Goal: Register for event/course

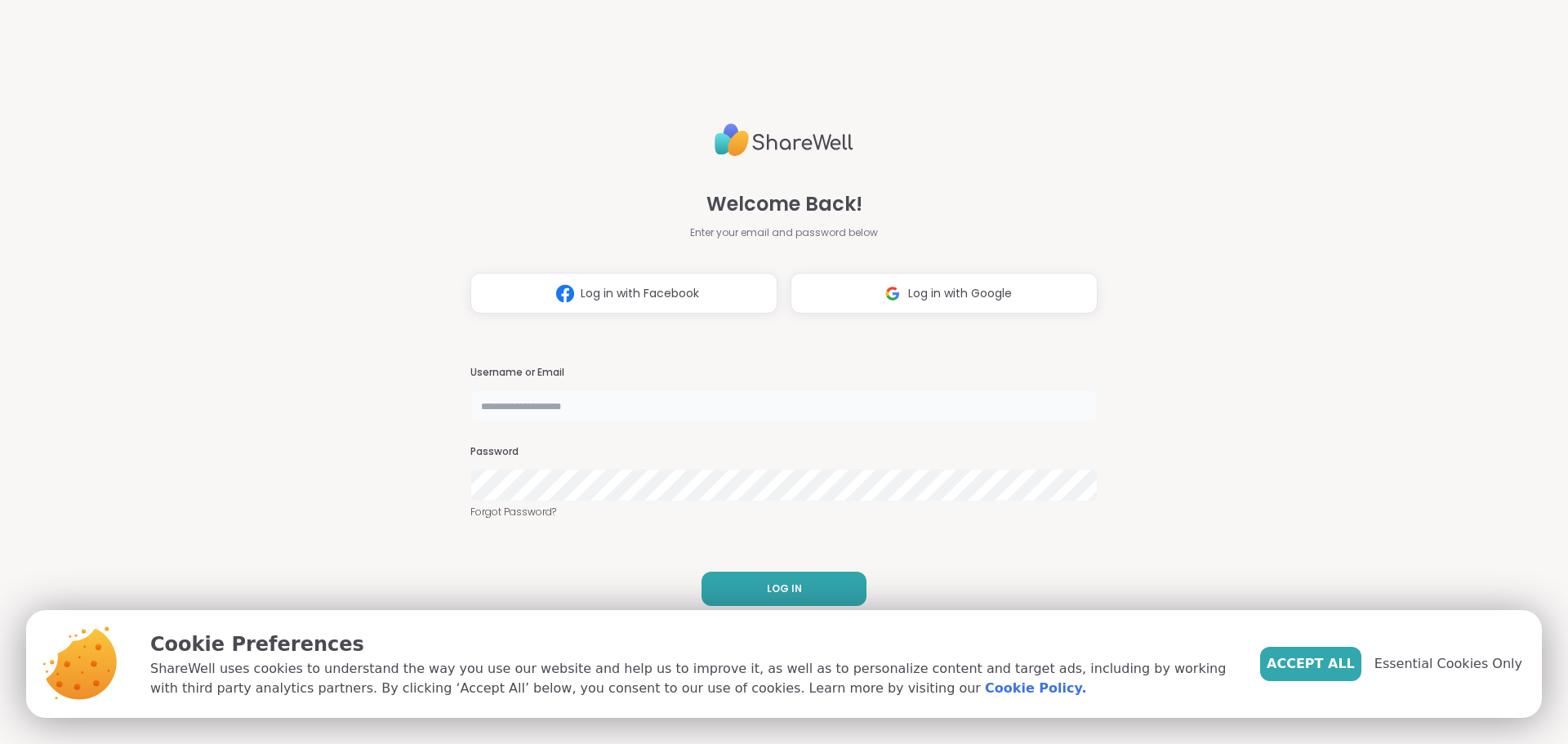
drag, startPoint x: 0, startPoint y: 0, endPoint x: 650, endPoint y: 407, distance: 766.9
click at [650, 407] on input "text" at bounding box center [784, 406] width 627 height 33
type input "**********"
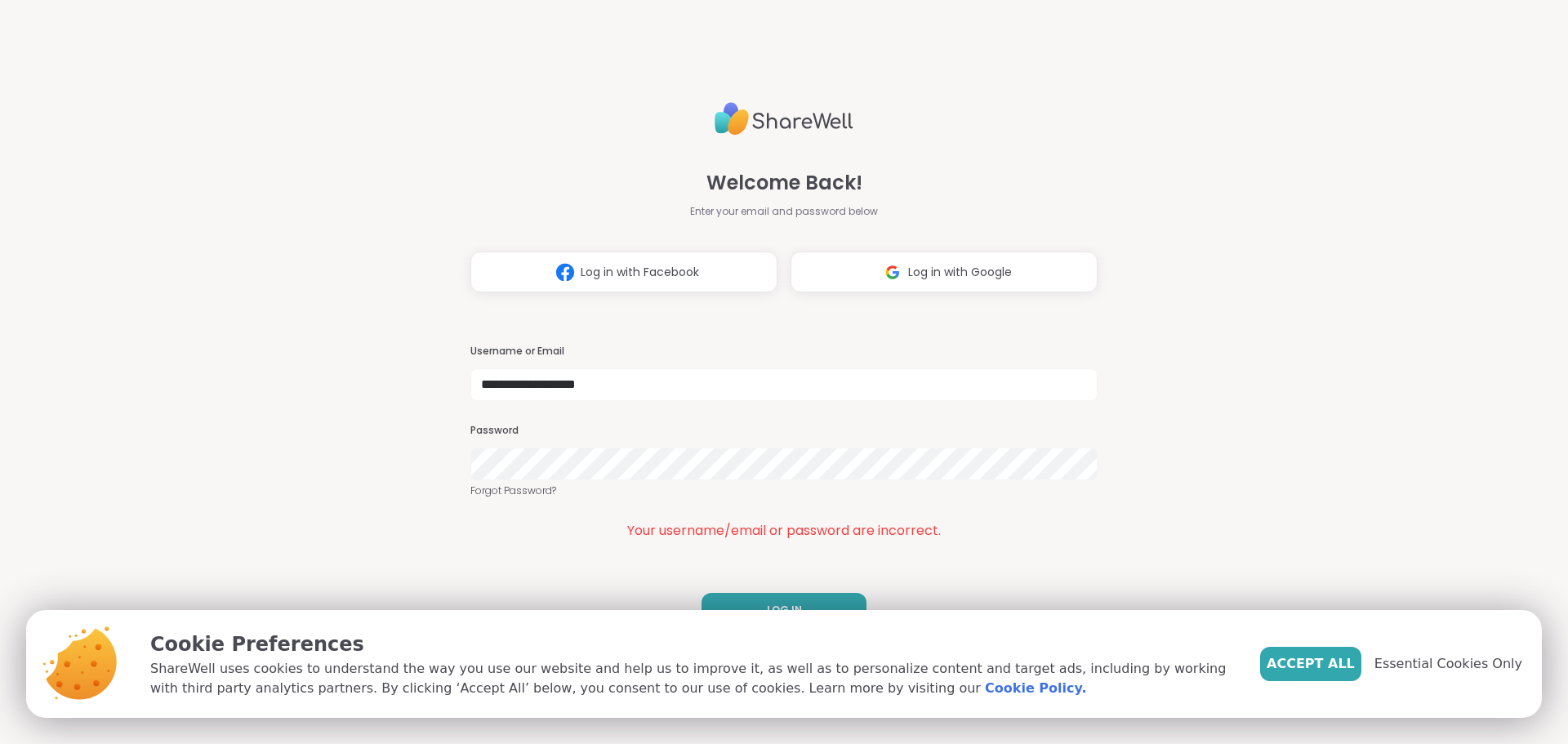
click at [1345, 668] on span "Accept All" at bounding box center [1311, 664] width 88 height 19
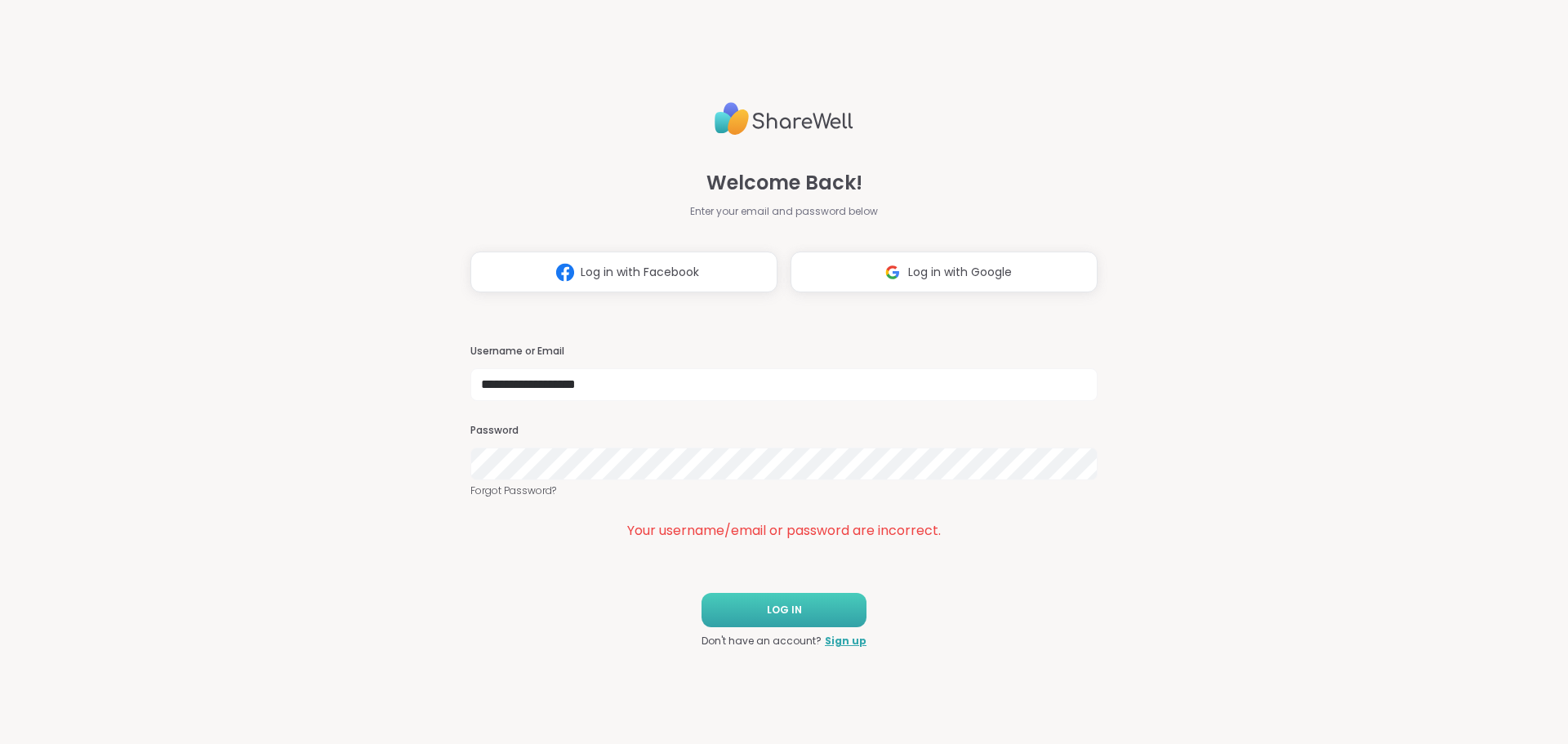
click at [799, 602] on button "LOG IN" at bounding box center [784, 610] width 165 height 35
click at [416, 472] on div "**********" at bounding box center [784, 372] width 1568 height 744
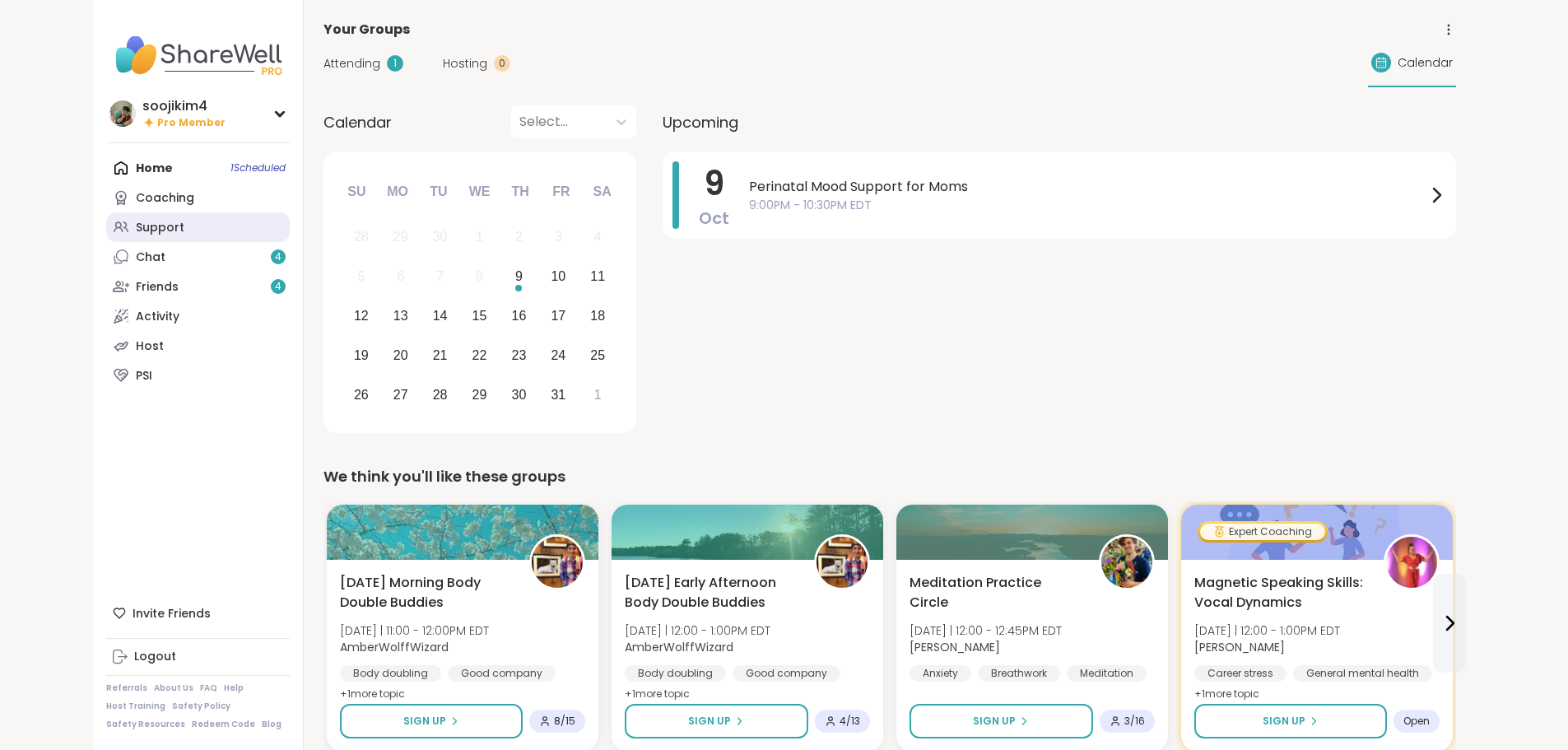
click at [135, 229] on div "Support" at bounding box center [160, 228] width 48 height 16
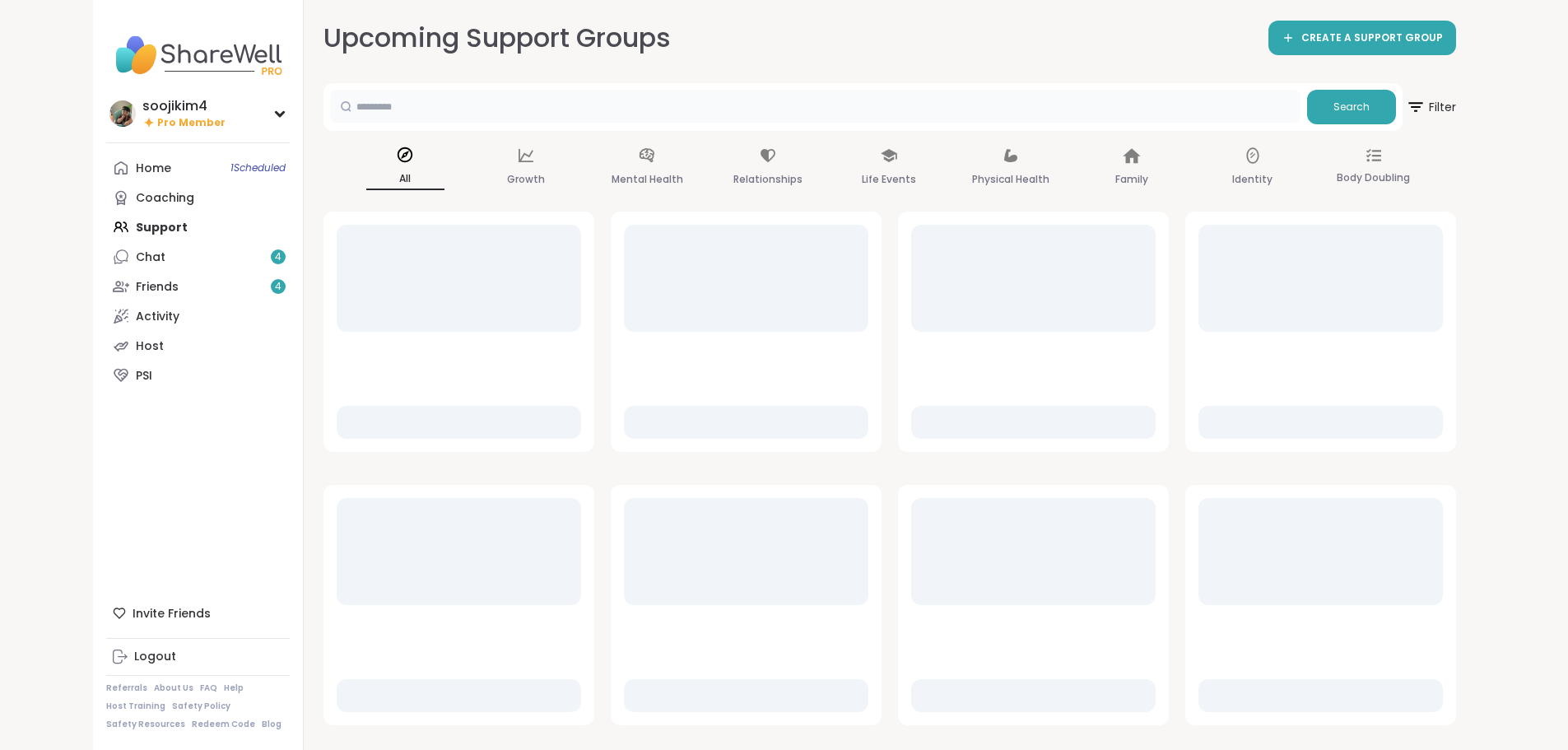
click at [333, 113] on input "text" at bounding box center [815, 106] width 971 height 33
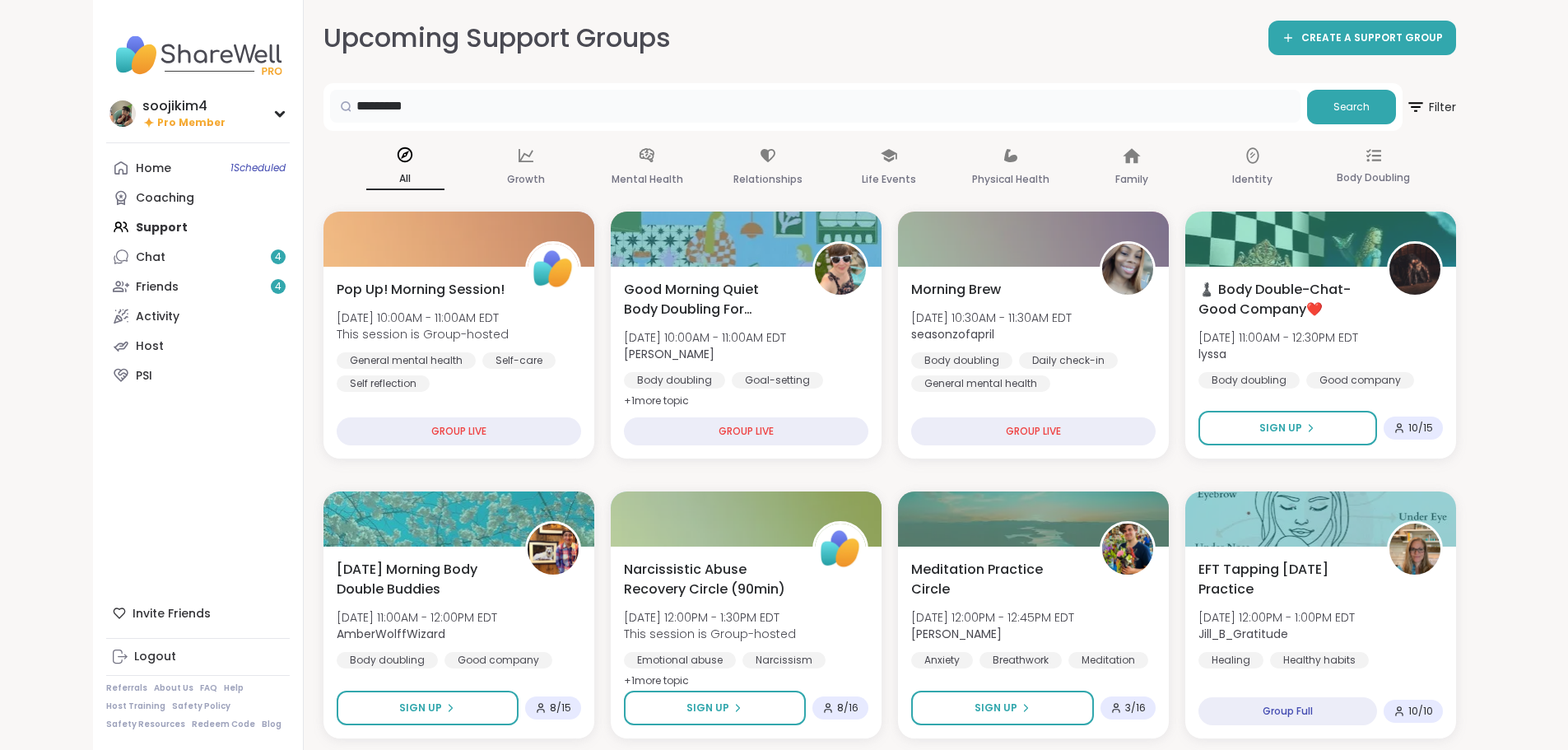
type input "*********"
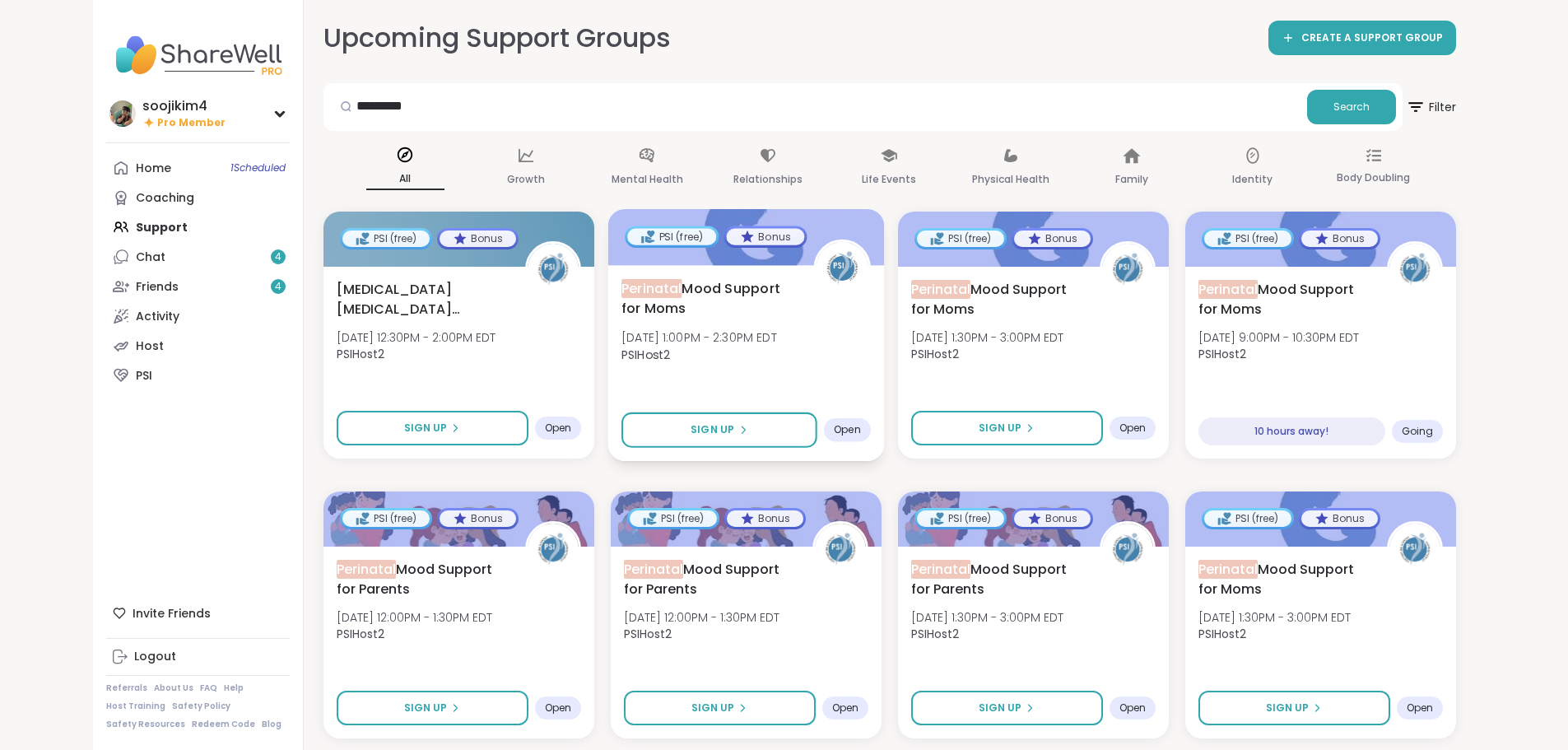
click at [799, 350] on div "Perinatal Mood Support for Moms [DATE] 1:00PM - 2:30PM EDT PSIHost2" at bounding box center [746, 325] width 250 height 94
click at [1064, 359] on span "PSIHost2" at bounding box center [987, 354] width 156 height 16
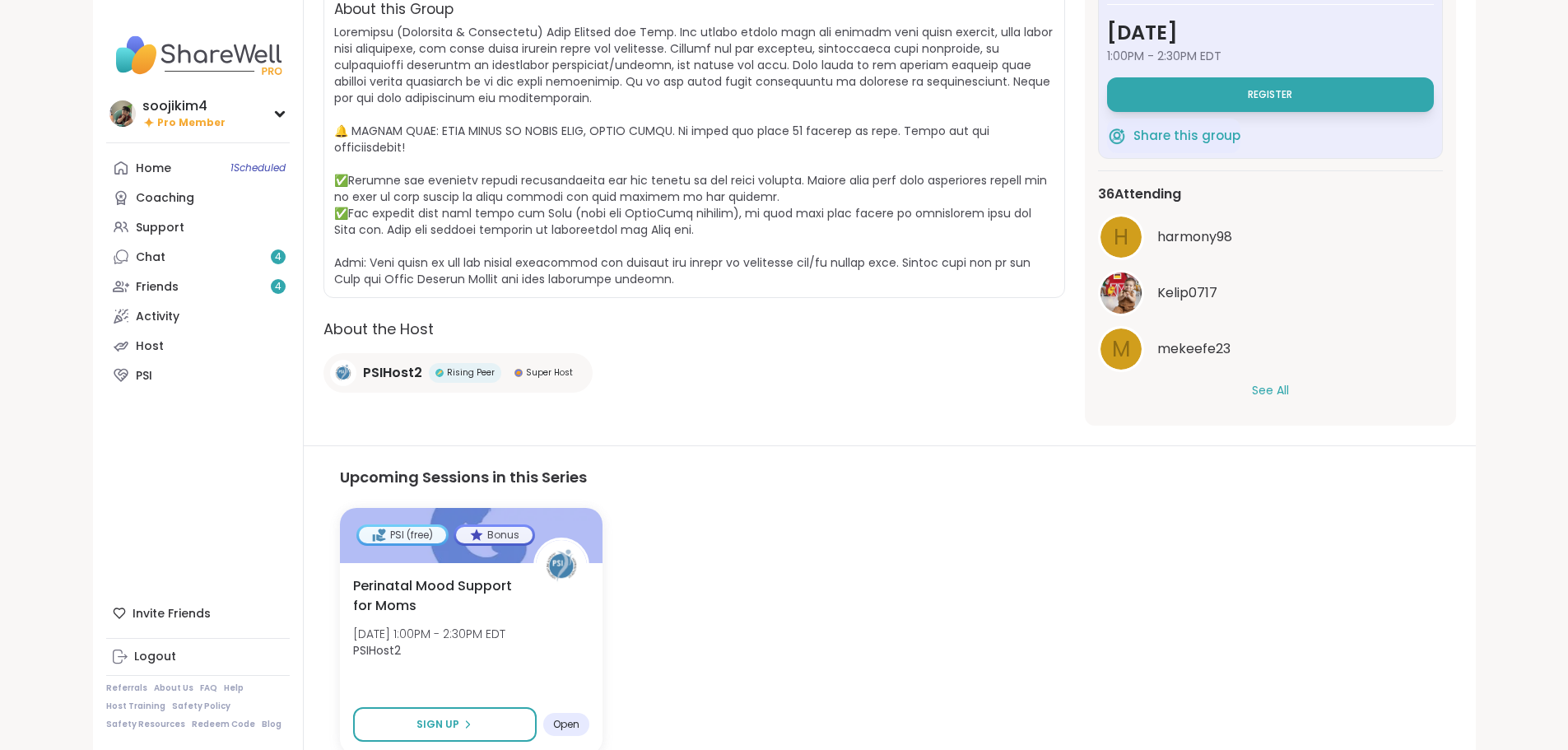
scroll to position [319, 0]
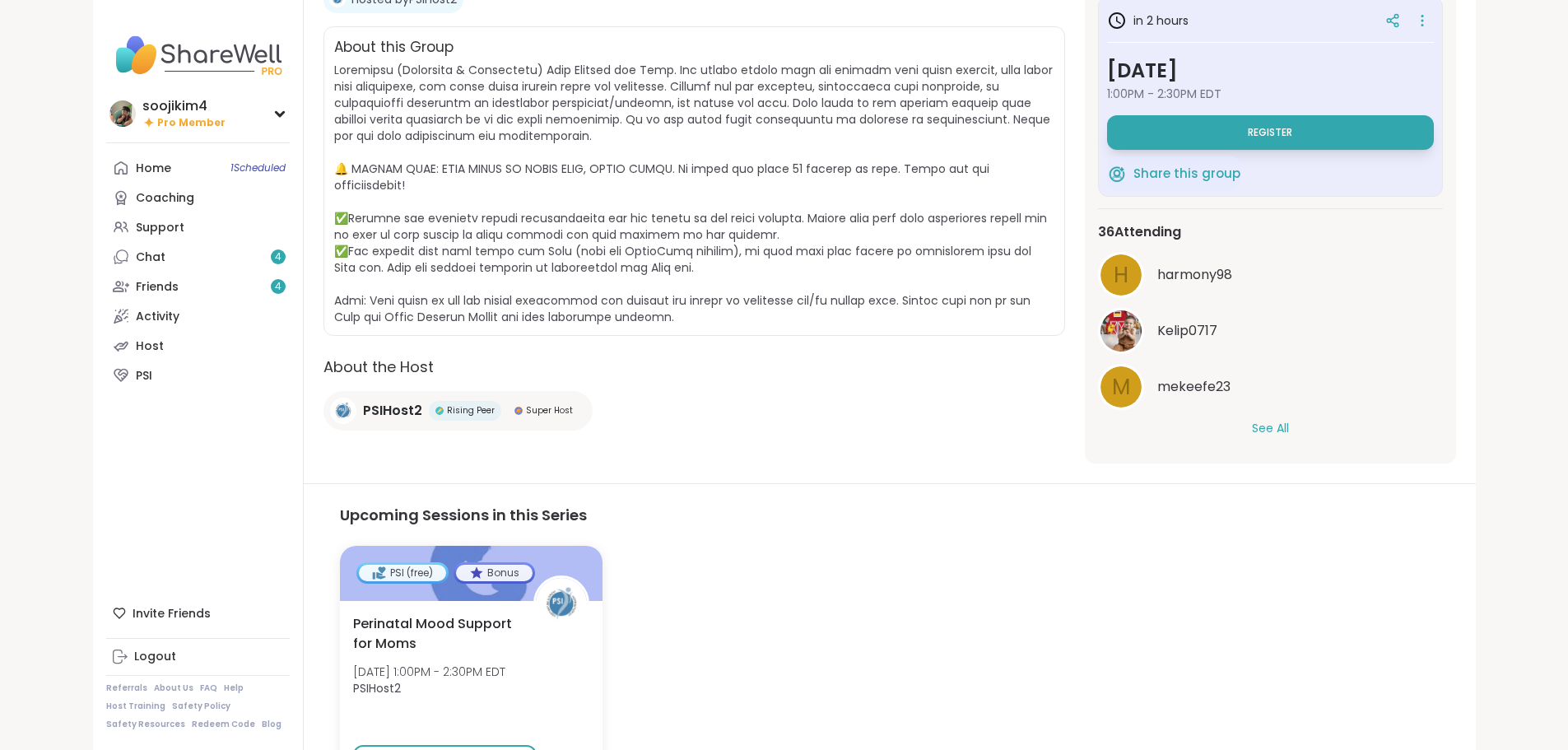
click at [1289, 420] on button "See All" at bounding box center [1271, 428] width 37 height 17
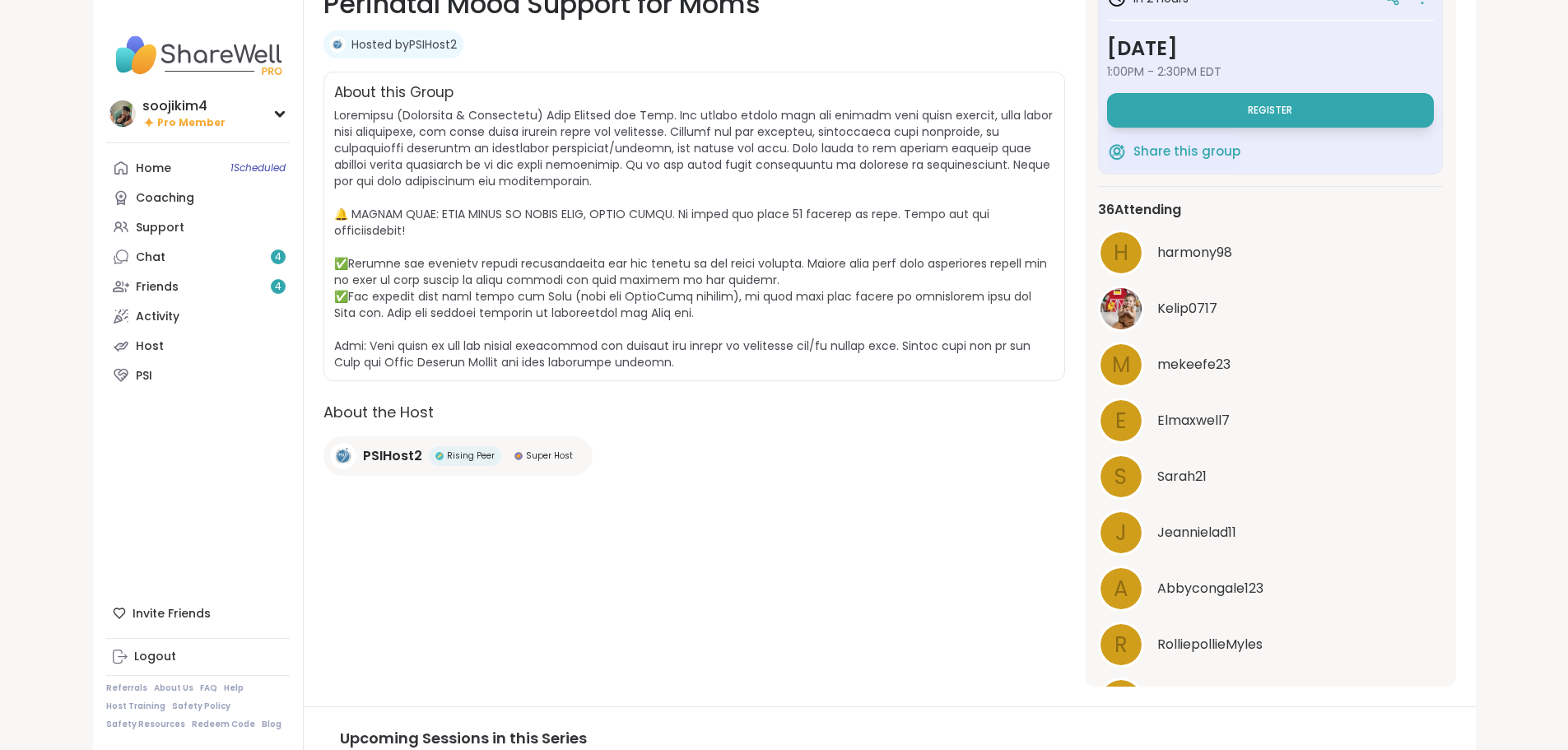
scroll to position [155, 0]
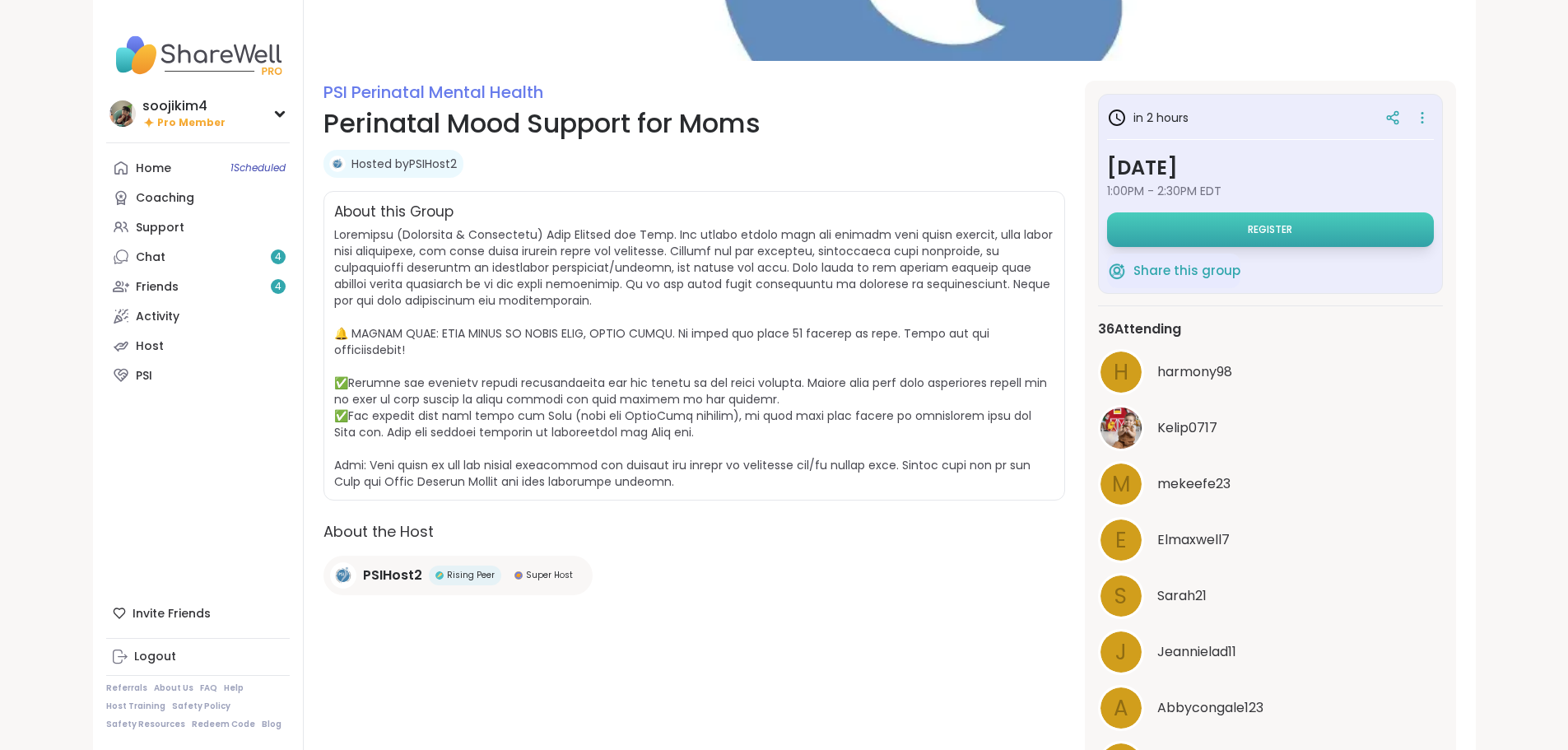
click at [1211, 230] on button "Register" at bounding box center [1270, 229] width 327 height 35
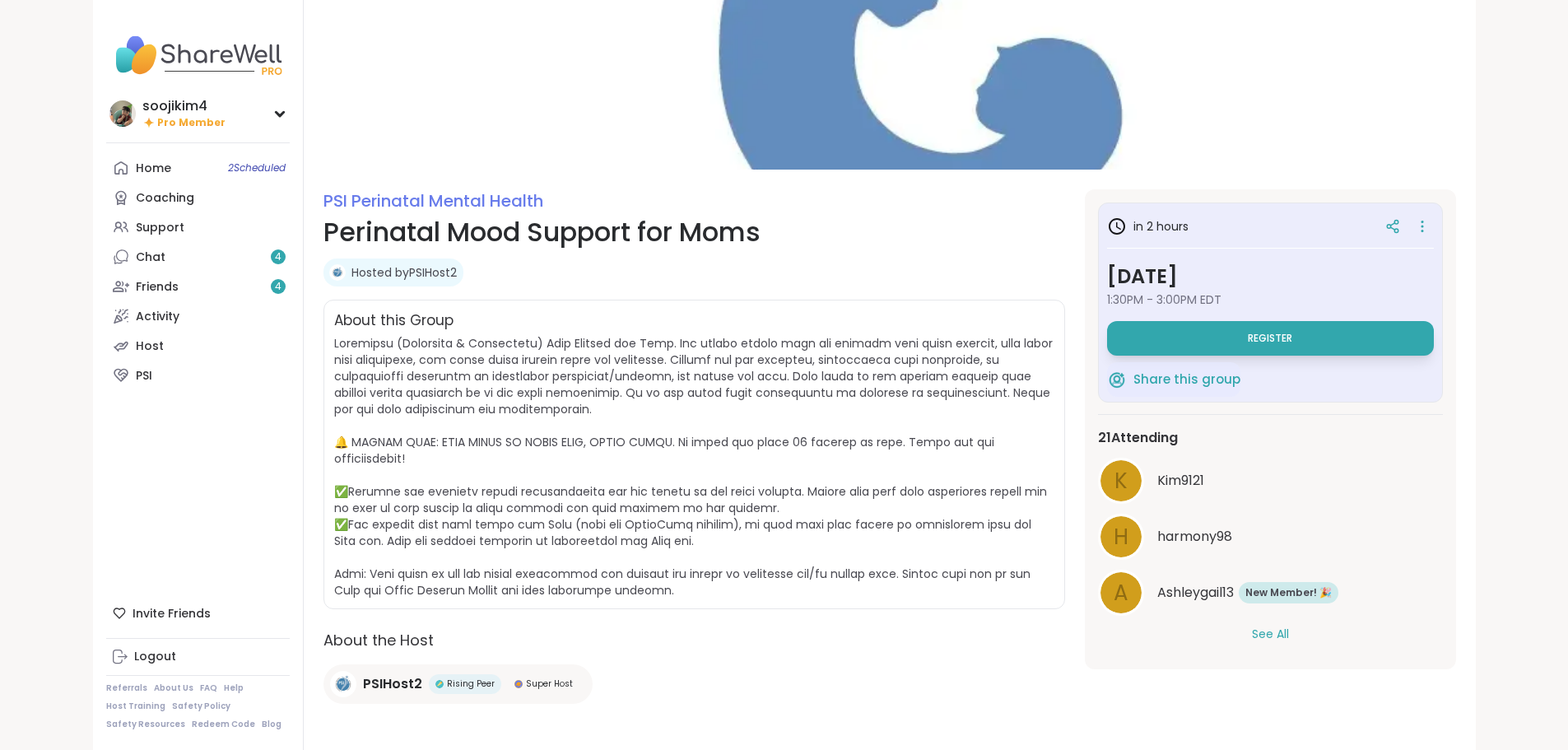
click at [1289, 639] on button "See All" at bounding box center [1271, 634] width 37 height 17
